Goal: Task Accomplishment & Management: Use online tool/utility

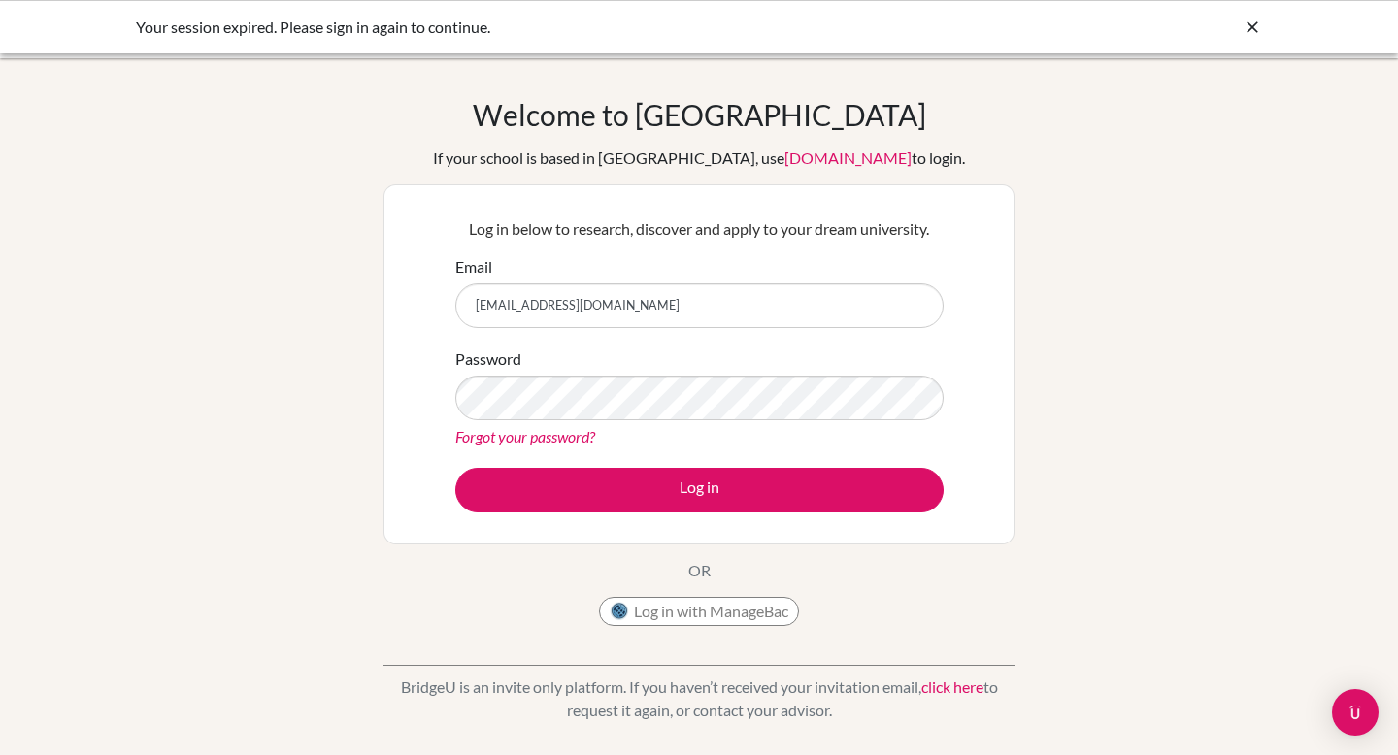
type input "[EMAIL_ADDRESS][DOMAIN_NAME]"
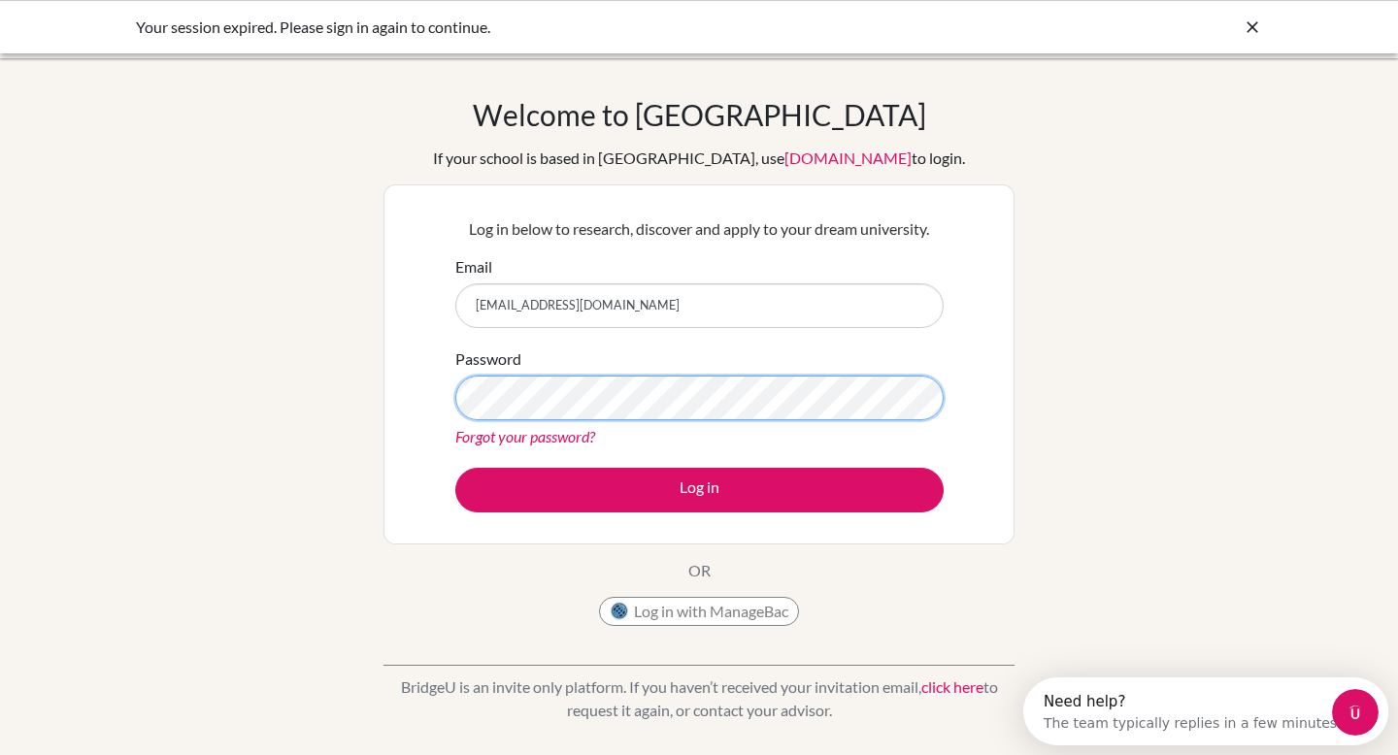
click at [455, 468] on button "Log in" at bounding box center [699, 490] width 488 height 45
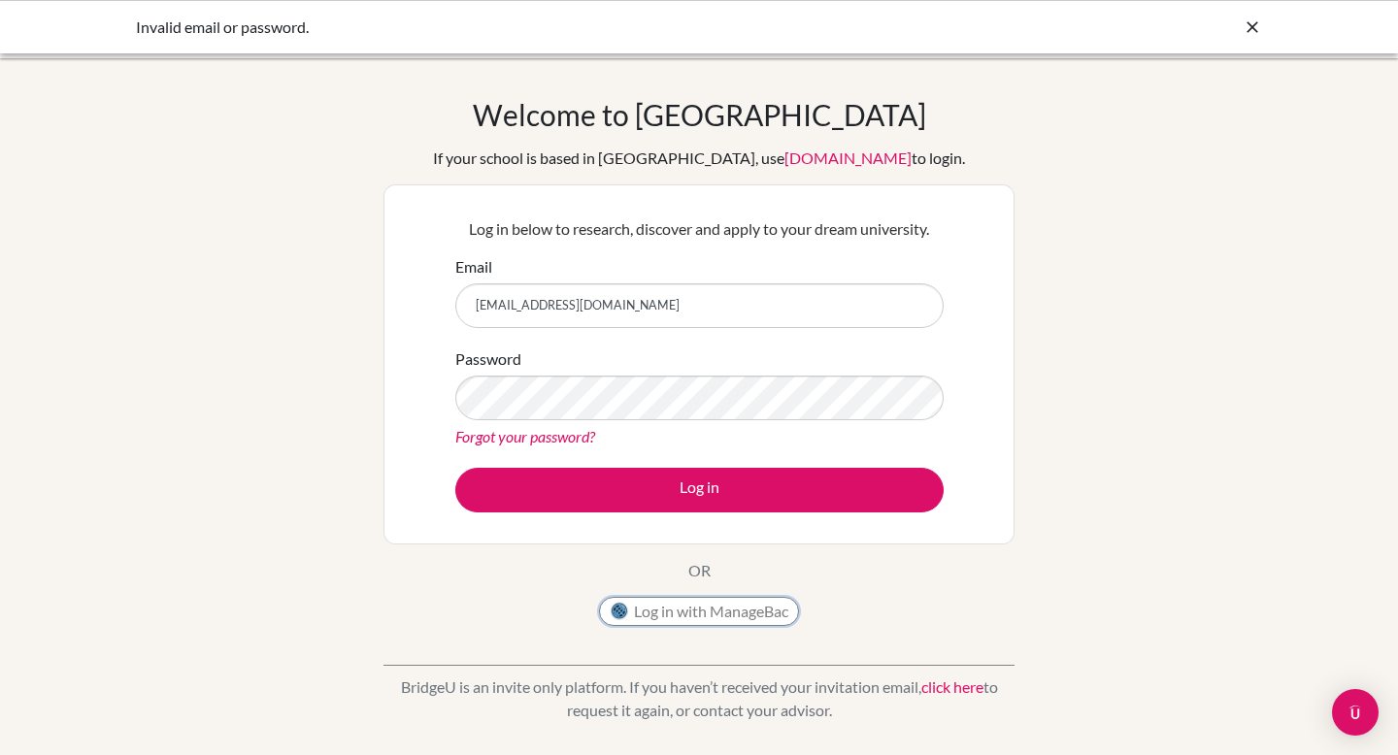
click at [705, 599] on button "Log in with ManageBac" at bounding box center [699, 611] width 200 height 29
